Goal: Information Seeking & Learning: Find contact information

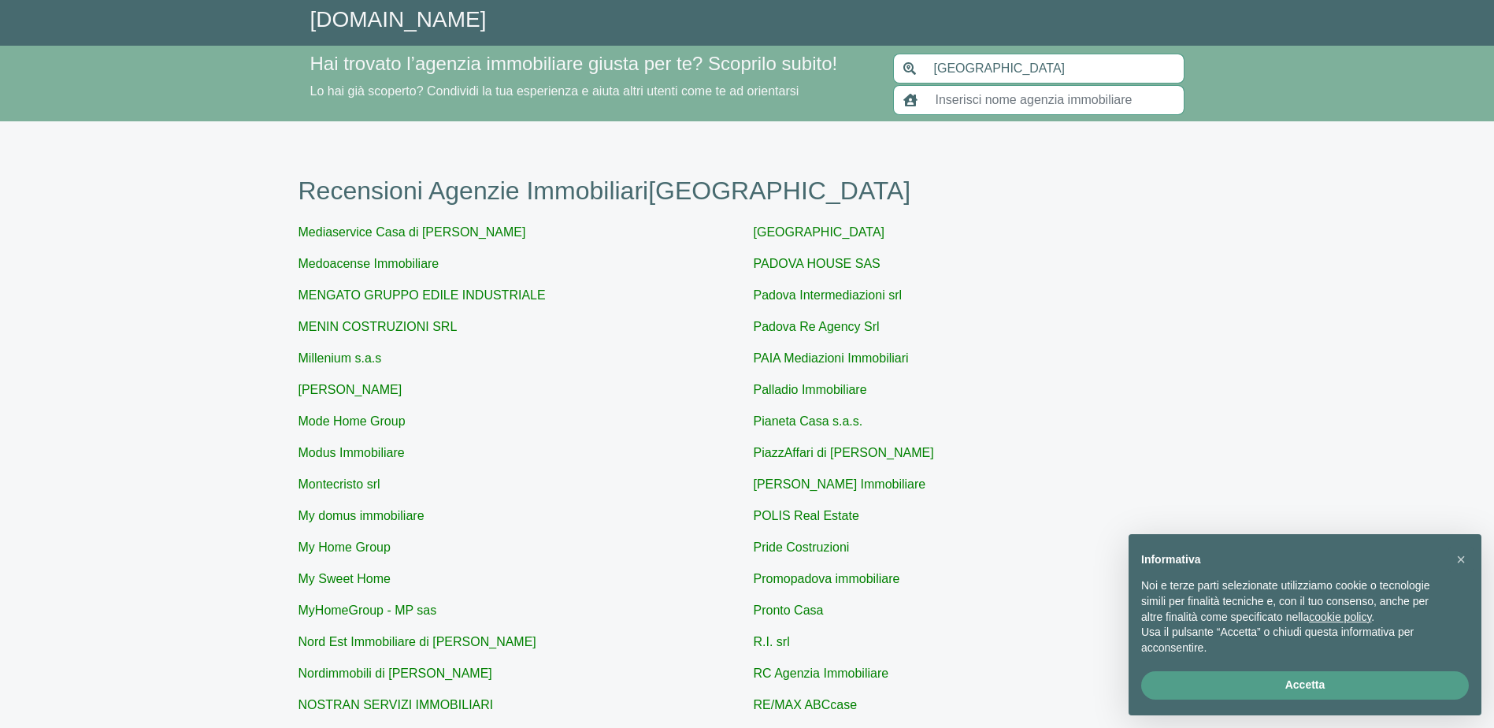
click at [975, 102] on input "text" at bounding box center [1055, 100] width 258 height 30
click at [984, 91] on input "text" at bounding box center [1055, 100] width 258 height 30
paste input "NORD EST IMMOBILIARE"
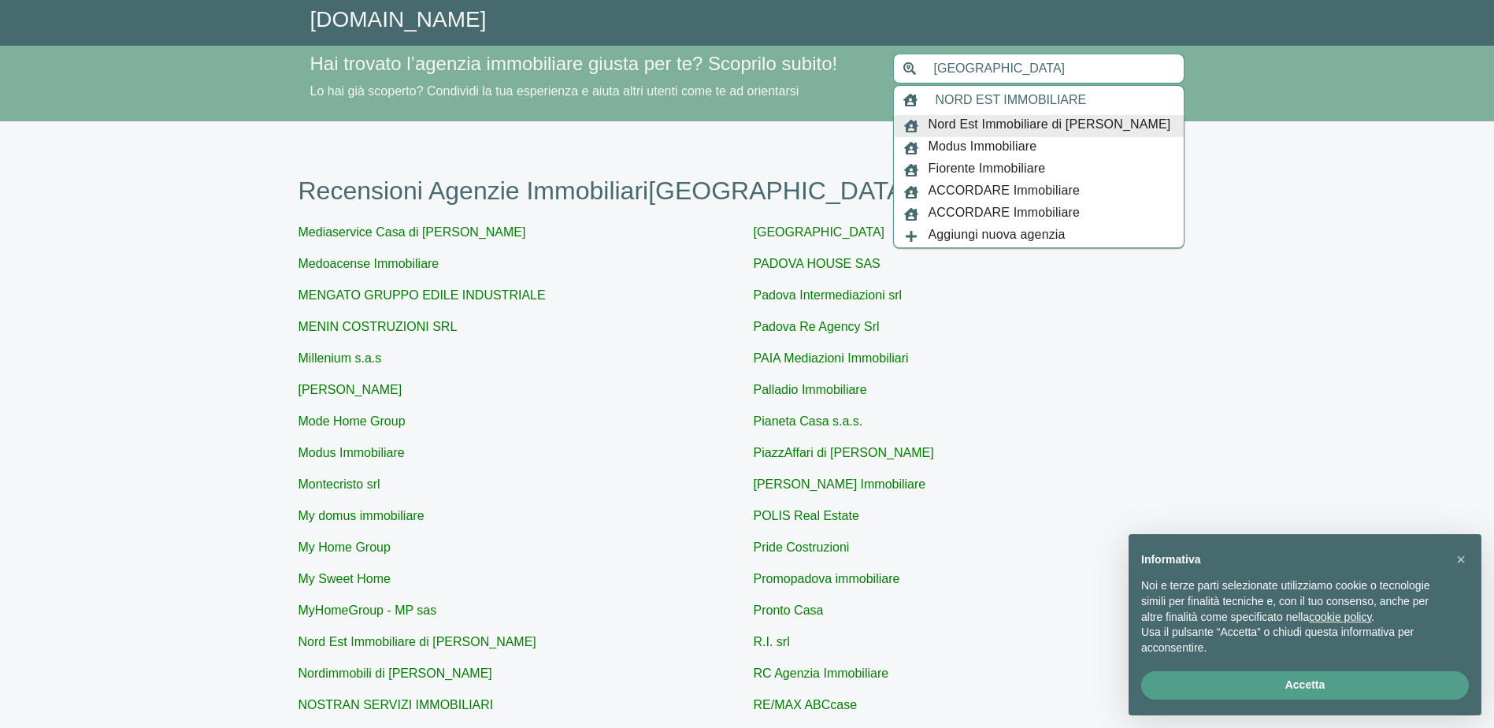
click at [1110, 128] on span "Nord Est Immobiliare di [PERSON_NAME]" at bounding box center [1050, 126] width 243 height 22
type input "Nord Est Immobiliare di [PERSON_NAME]"
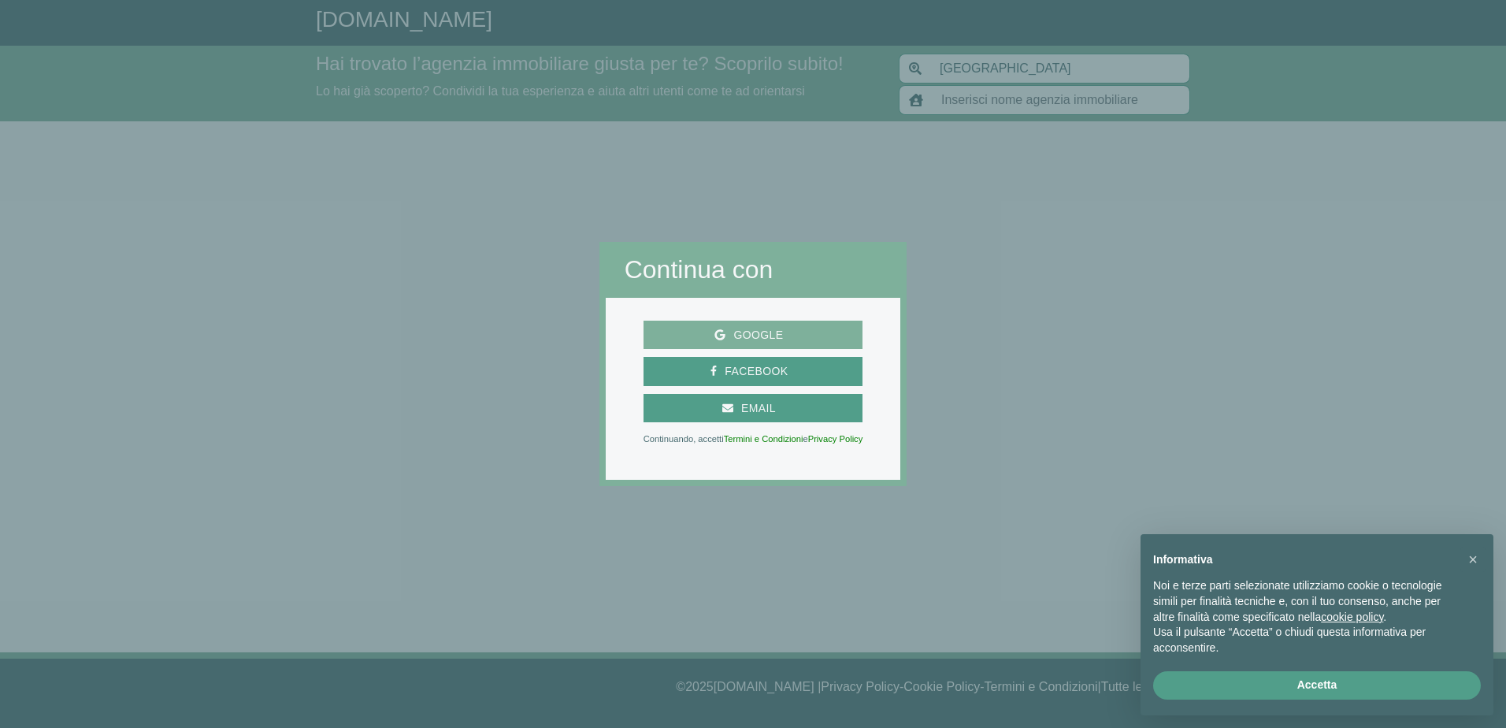
click at [830, 340] on span "Google" at bounding box center [753, 335] width 207 height 20
type input "Nord Est Immobiliare di [PERSON_NAME]"
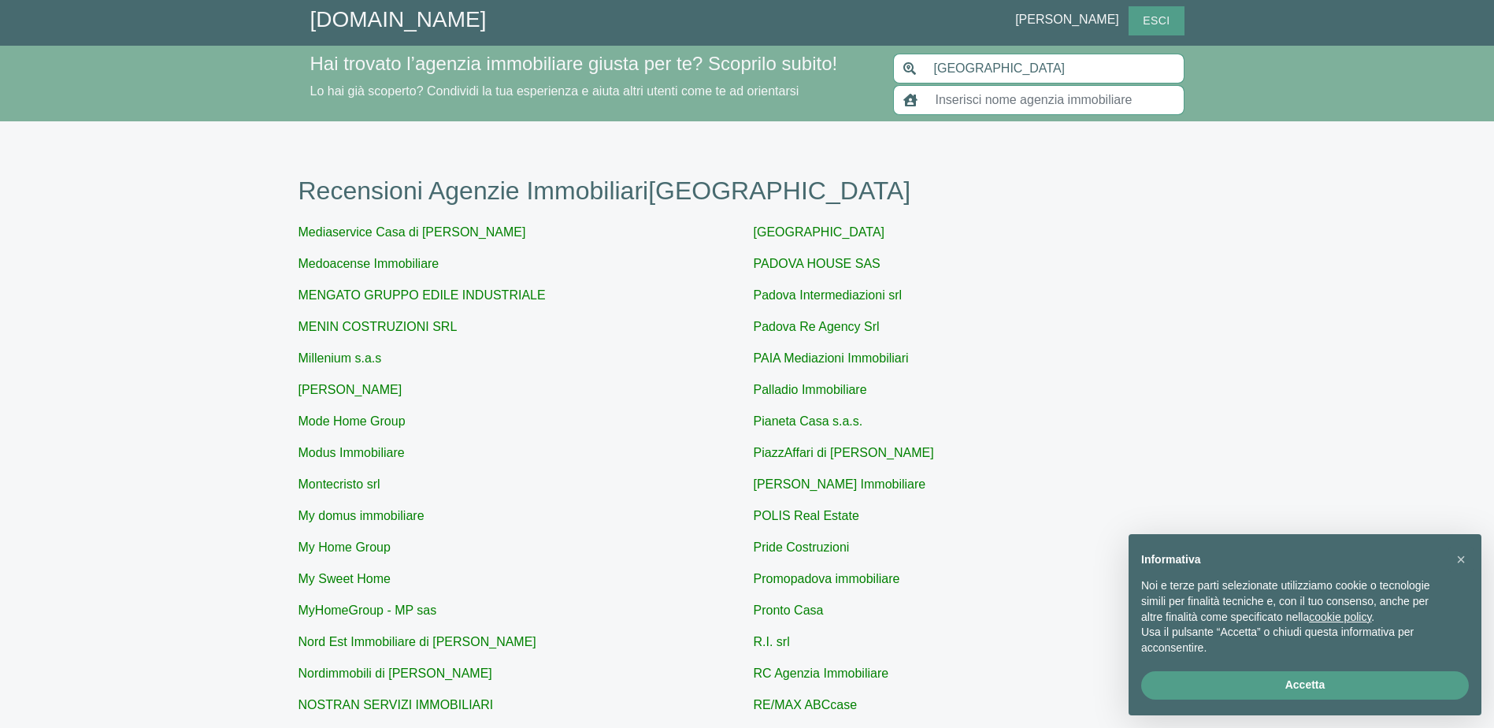
click at [1018, 109] on input "text" at bounding box center [1055, 100] width 258 height 30
paste input "NORD EST IMMOBILIARE"
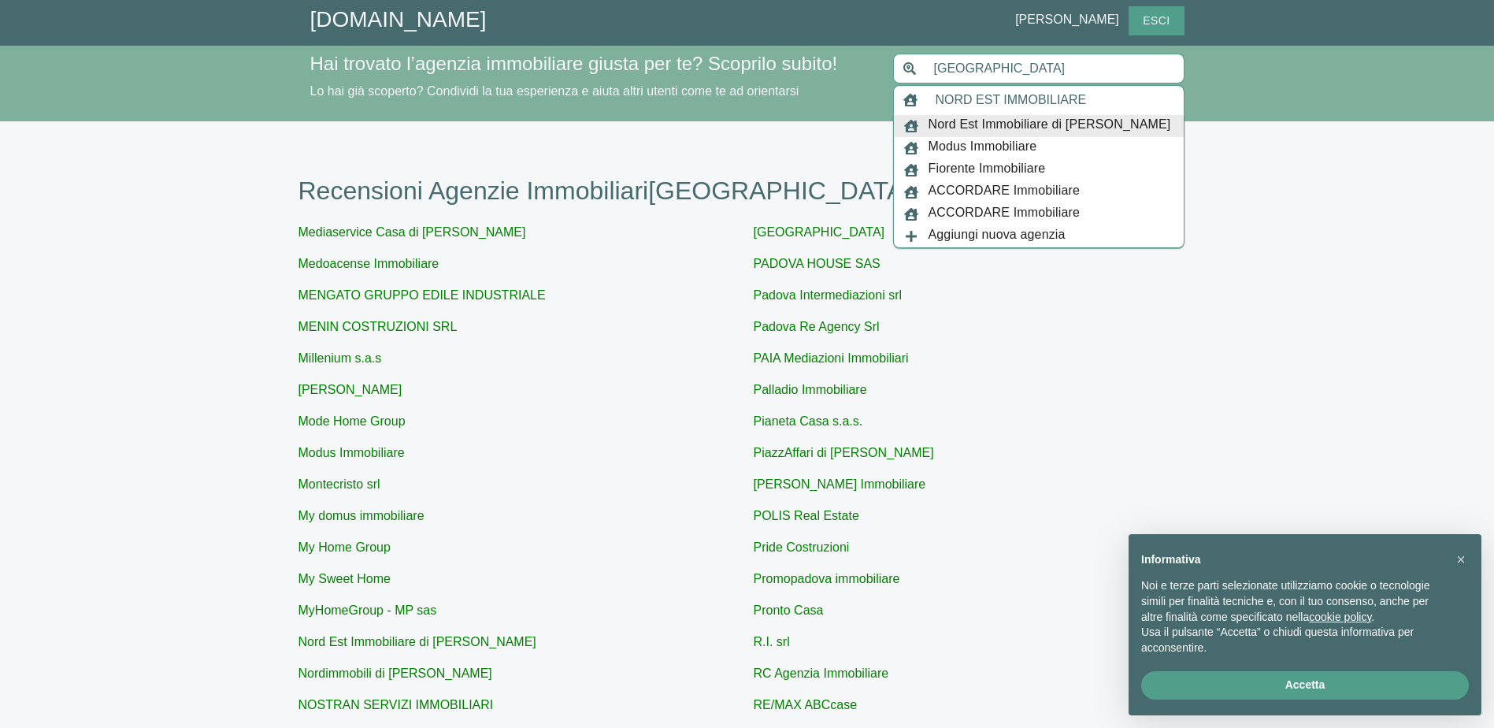
click at [1092, 124] on span "Nord Est Immobiliare di [PERSON_NAME]" at bounding box center [1050, 126] width 243 height 22
type input "Nord Est Immobiliare di [PERSON_NAME]"
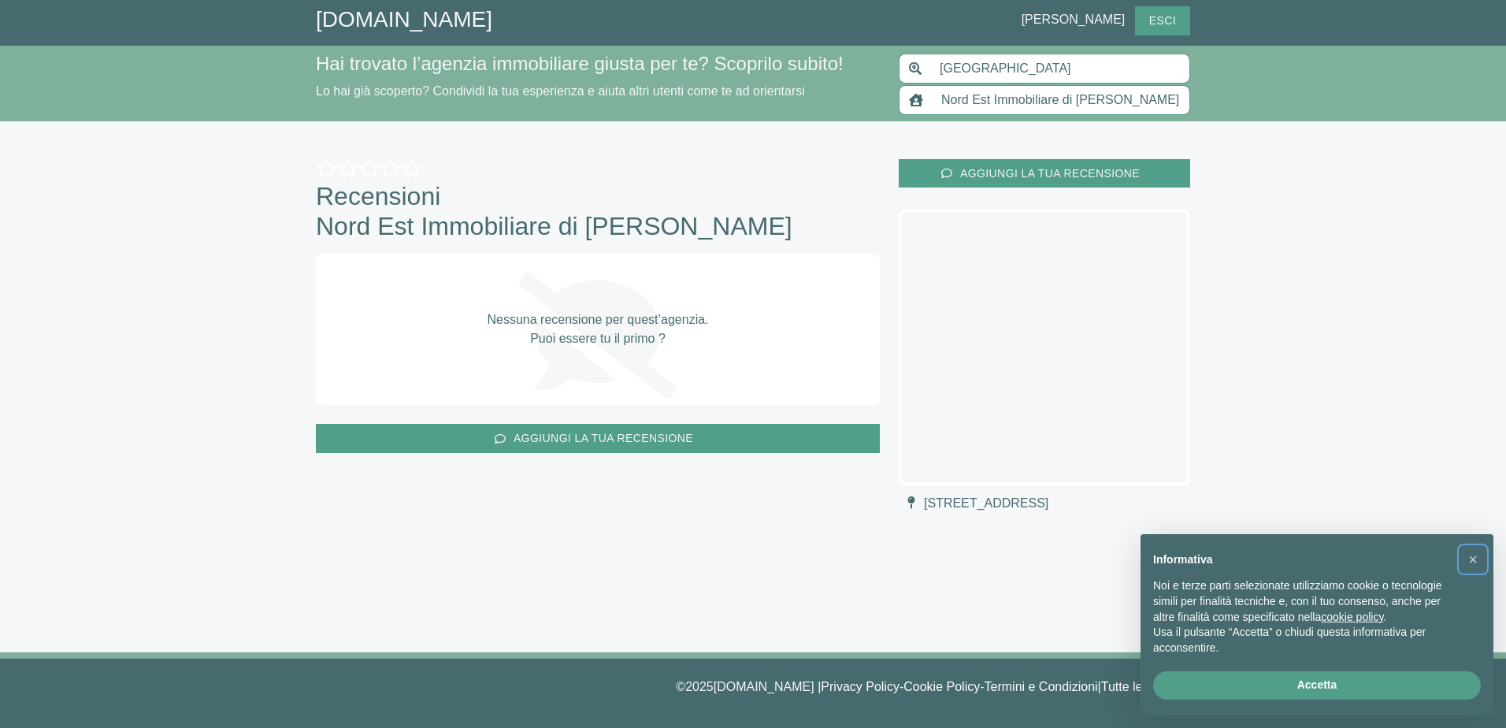
click at [1477, 550] on span "×" at bounding box center [1472, 558] width 9 height 17
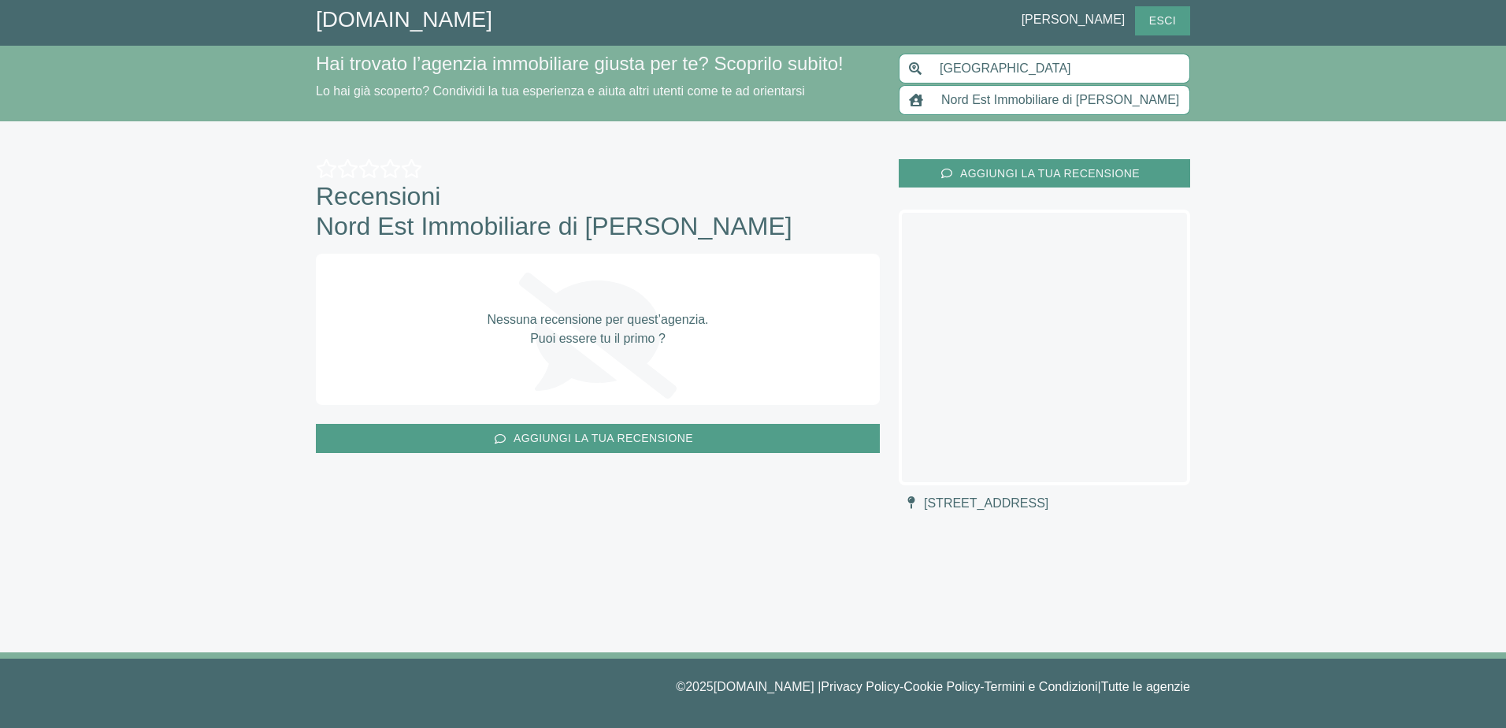
click at [594, 211] on span "Nord Est Immobiliare di [PERSON_NAME]" at bounding box center [554, 226] width 476 height 30
click at [456, 17] on link "[DOMAIN_NAME]" at bounding box center [404, 19] width 176 height 24
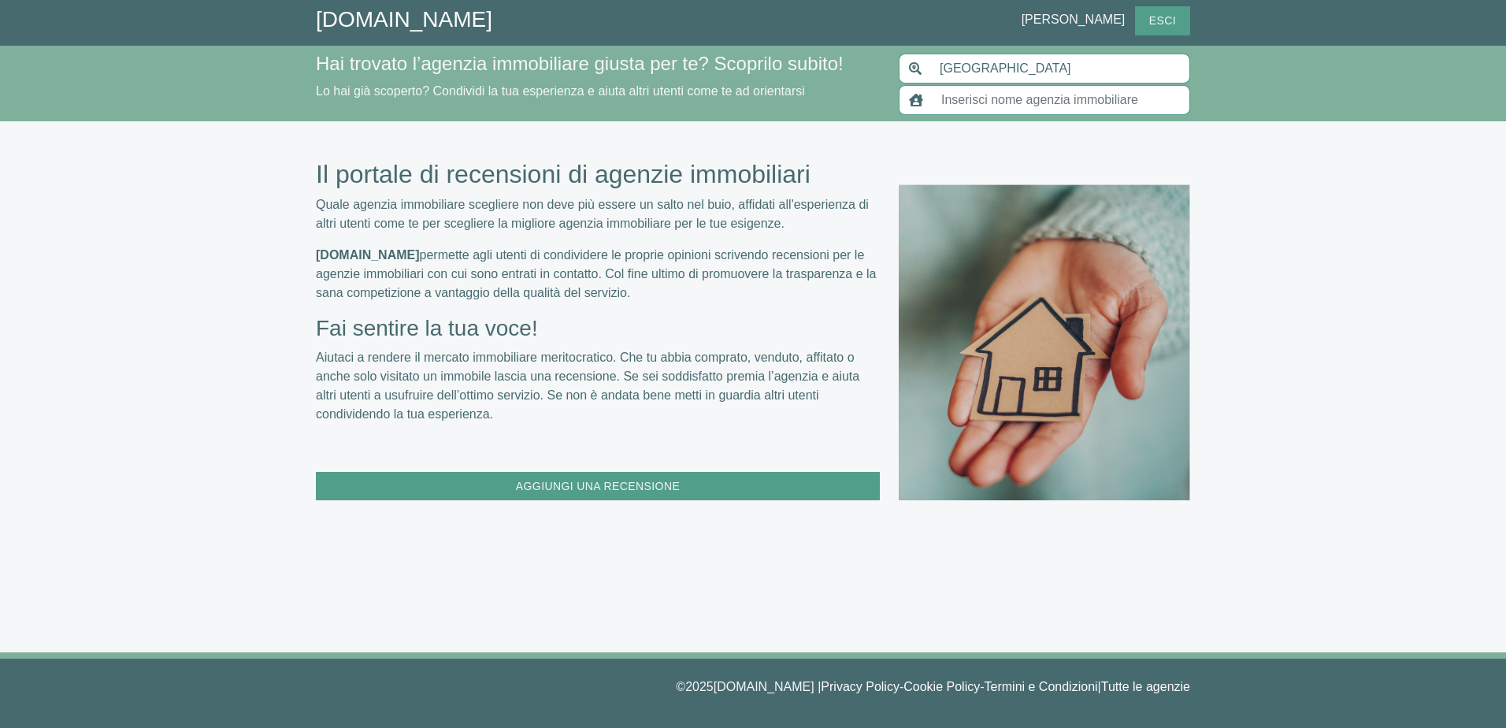
click at [406, 25] on link "[DOMAIN_NAME]" at bounding box center [404, 19] width 176 height 24
click at [399, 23] on link "[DOMAIN_NAME]" at bounding box center [404, 19] width 176 height 24
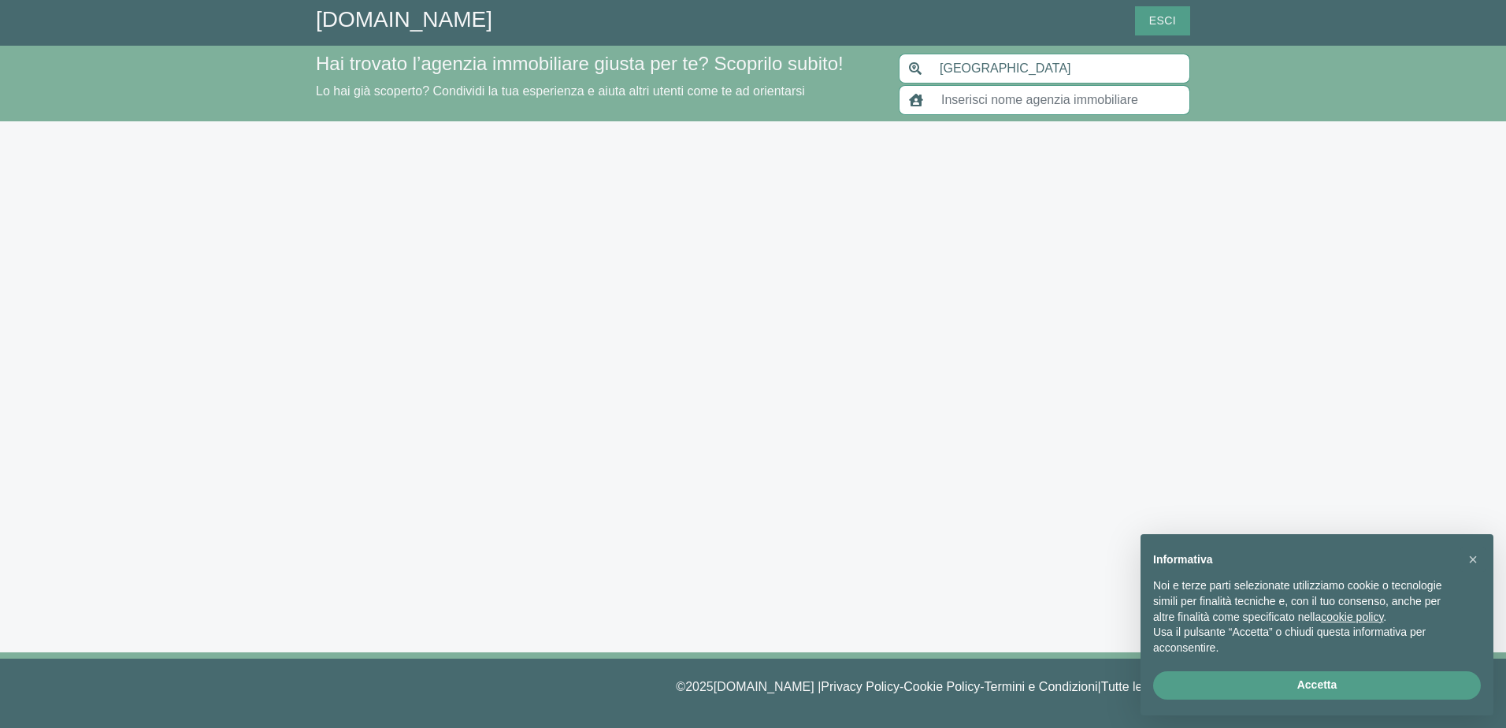
type input "[GEOGRAPHIC_DATA]"
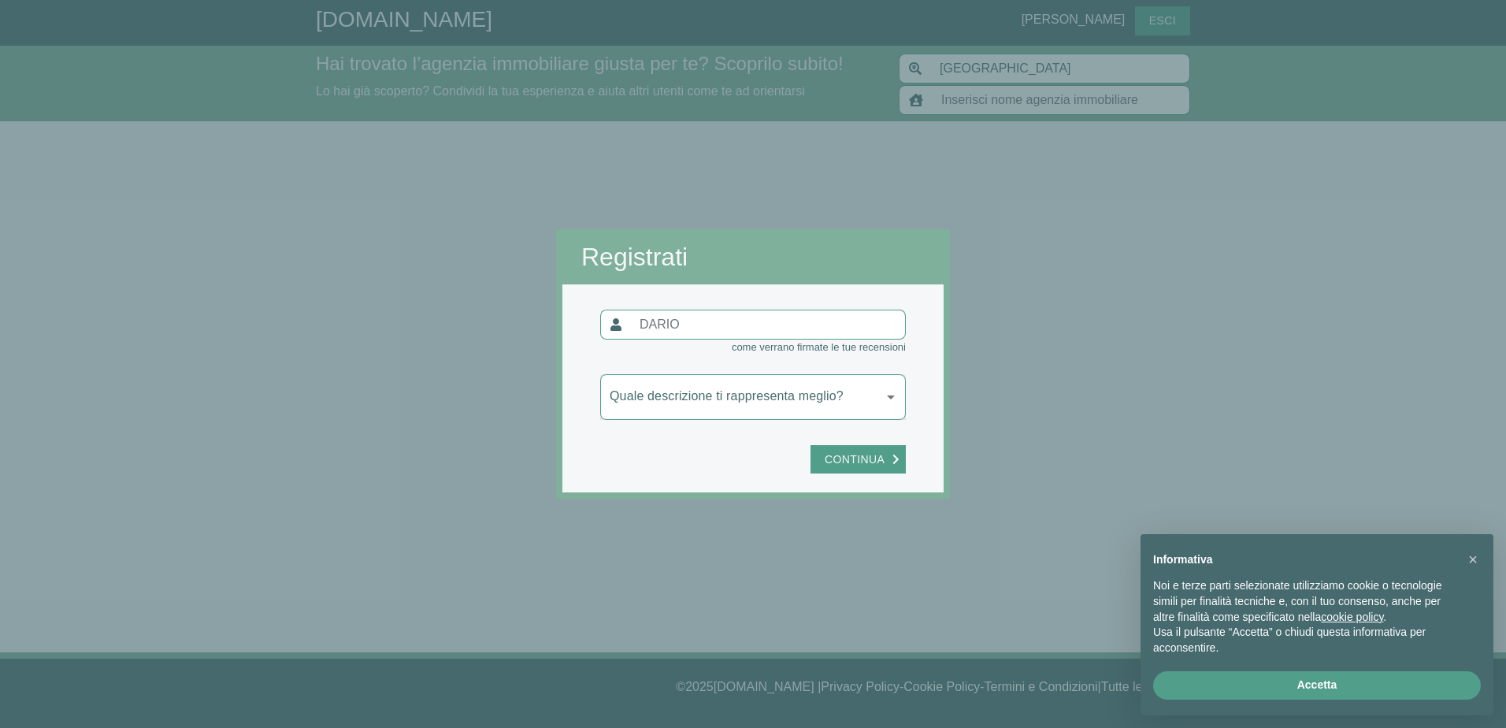
type input "Nord Est Immobiliare di [PERSON_NAME]"
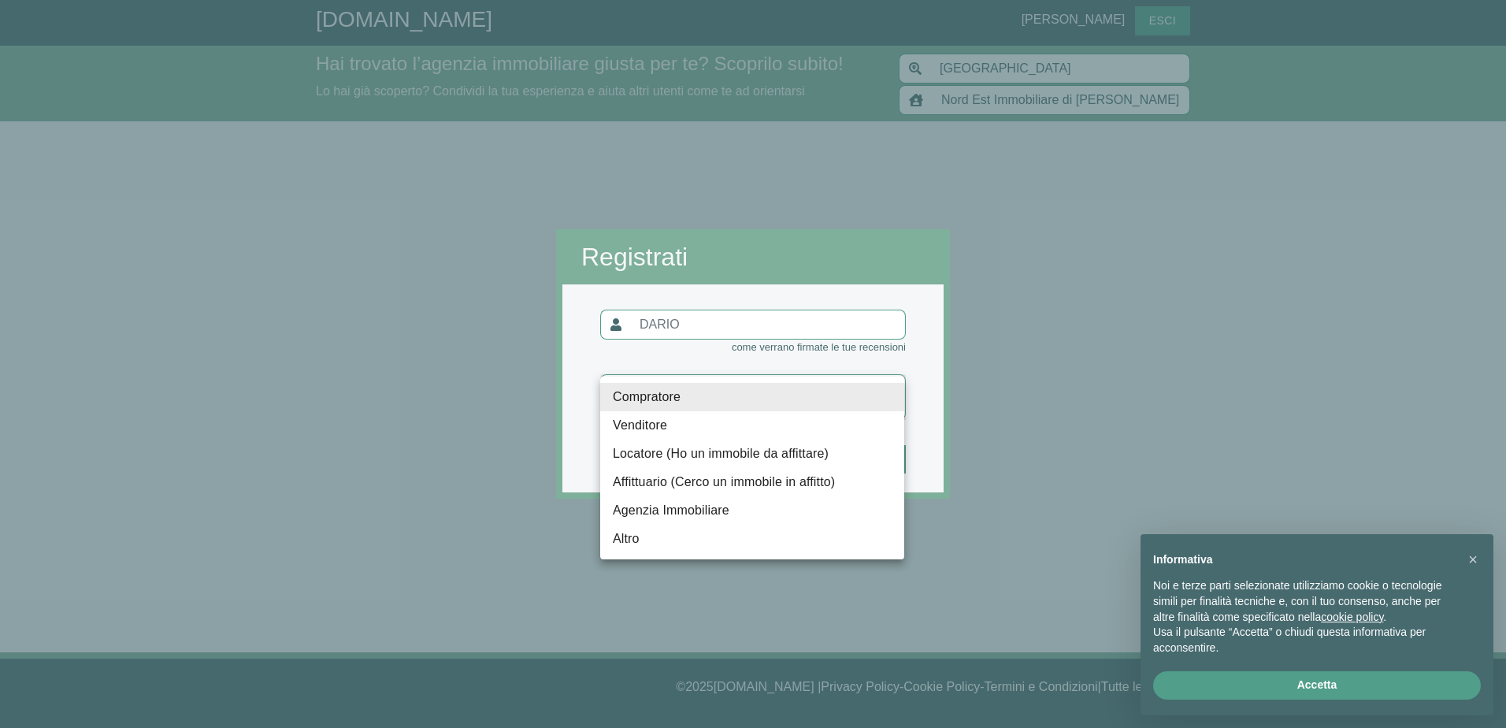
click at [879, 405] on body "[DOMAIN_NAME] [PERSON_NAME] Hai trovato l’agenzia immobiliare giusta per te? Sc…" at bounding box center [753, 364] width 1506 height 728
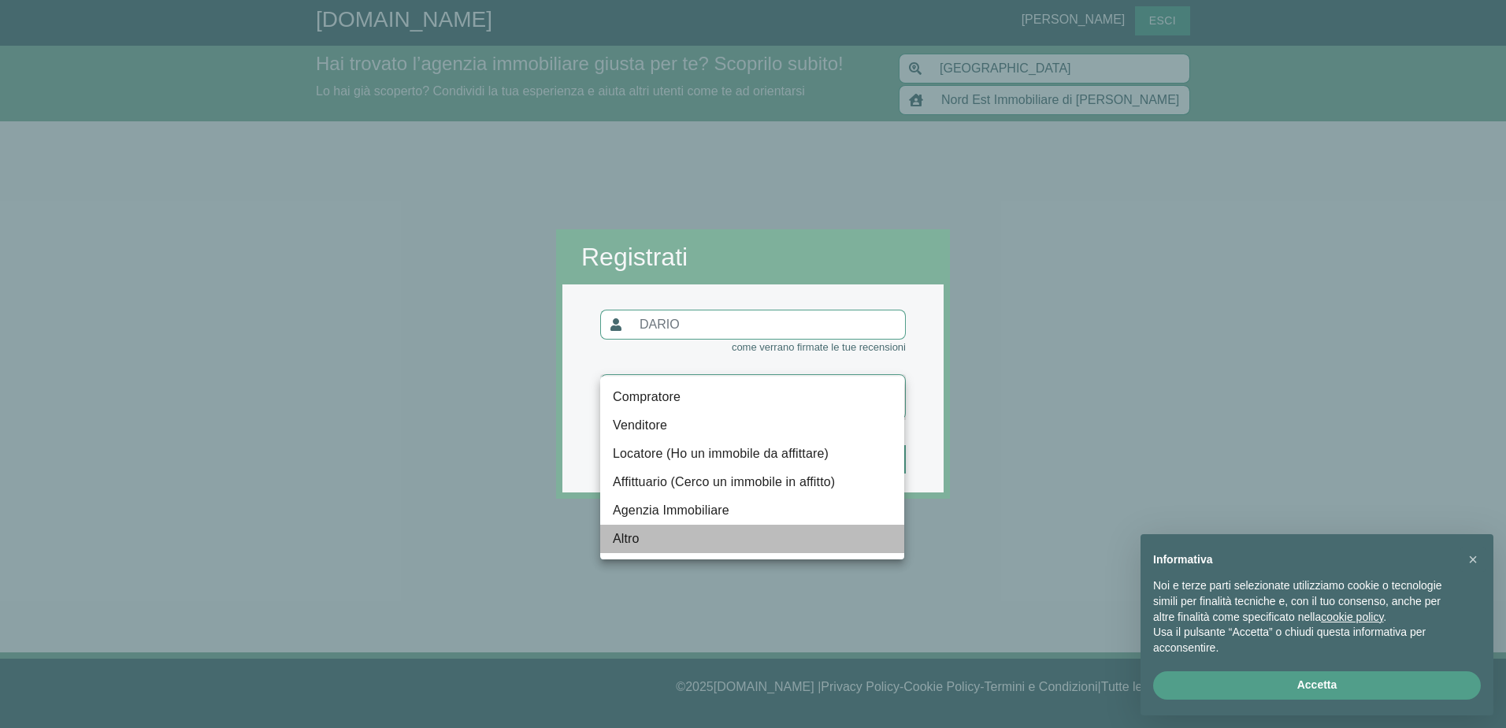
click at [811, 545] on li "Altro" at bounding box center [752, 538] width 304 height 28
type input "altro"
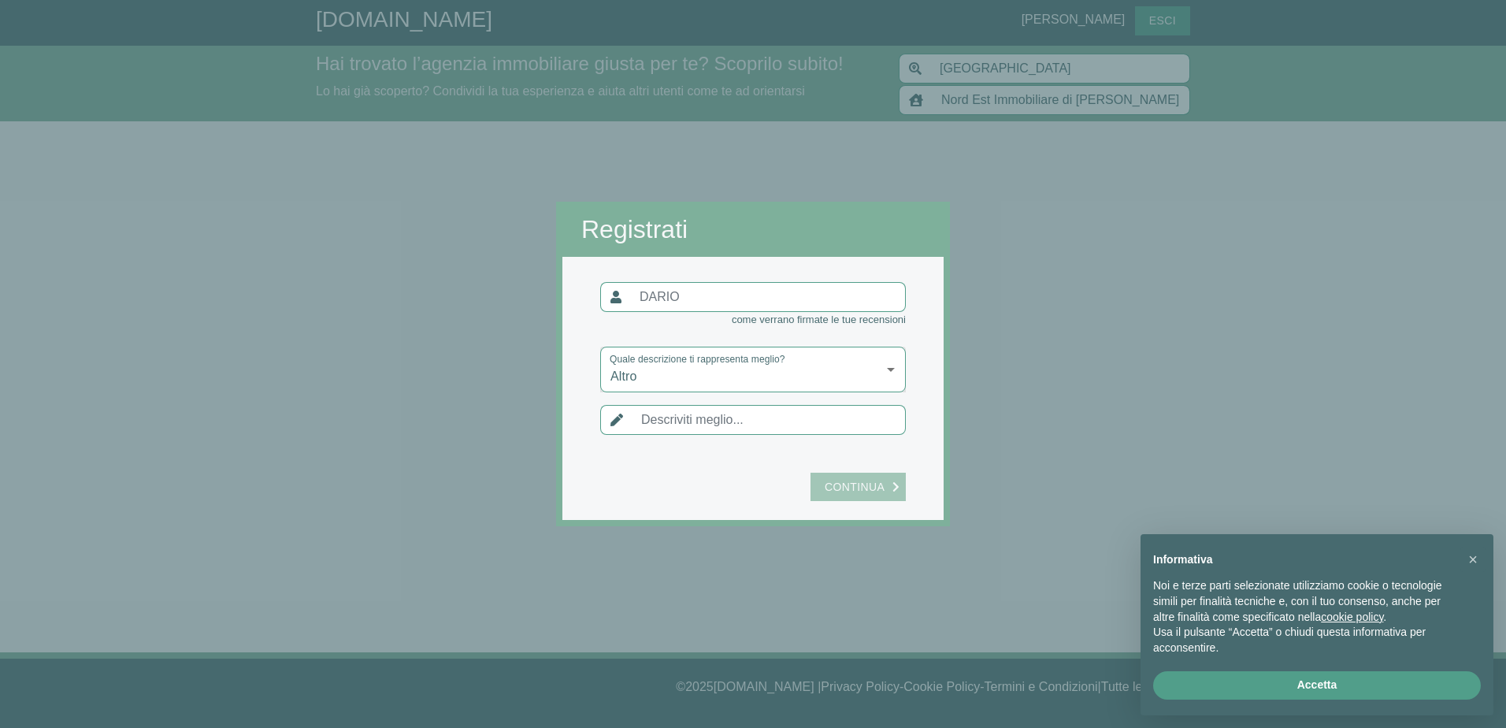
click at [893, 481] on icon "submit" at bounding box center [895, 486] width 7 height 11
